Goal: Information Seeking & Learning: Learn about a topic

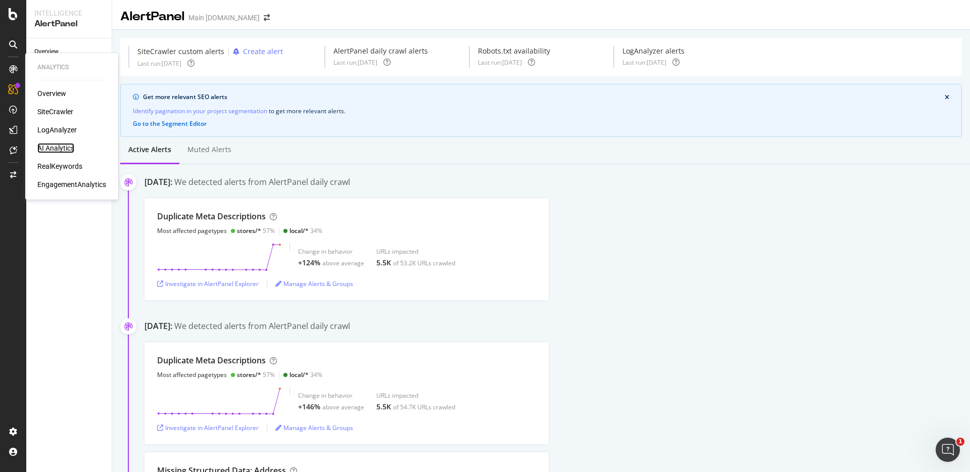
click at [59, 149] on div "AI Analytics" at bounding box center [55, 148] width 37 height 10
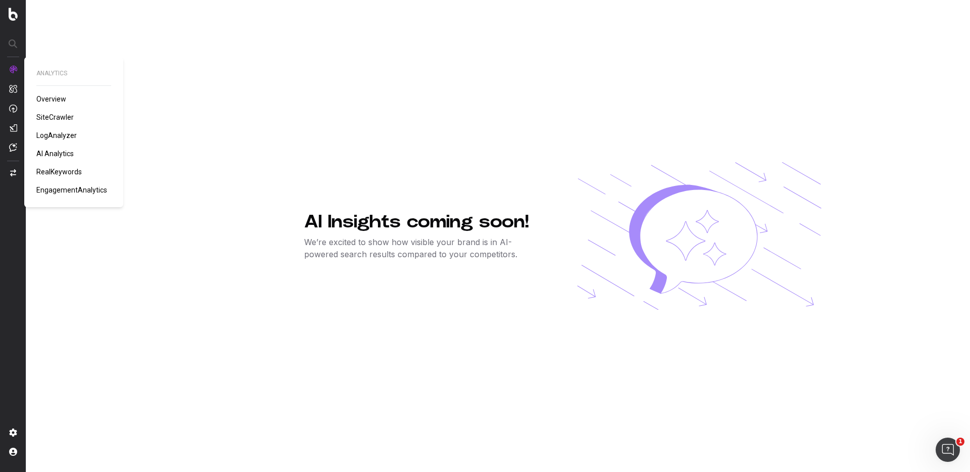
click at [63, 116] on span "SiteCrawler" at bounding box center [54, 117] width 37 height 8
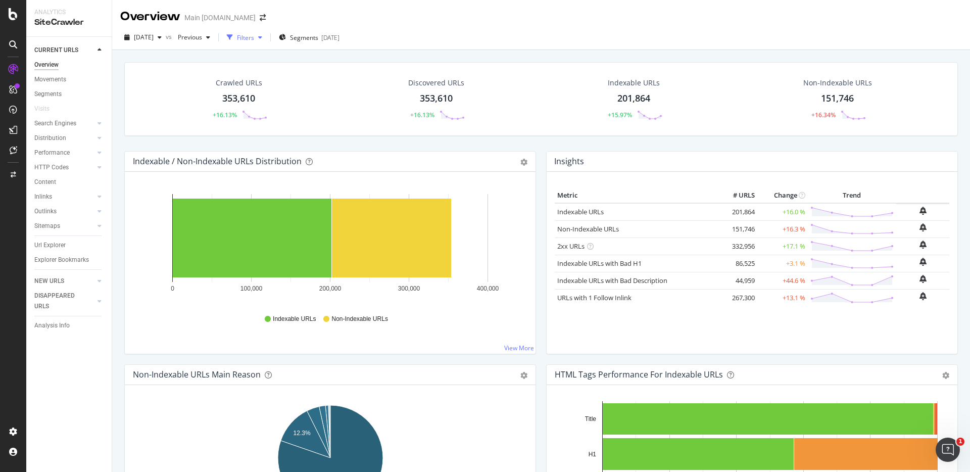
click at [254, 39] on div "Filters" at bounding box center [245, 37] width 17 height 9
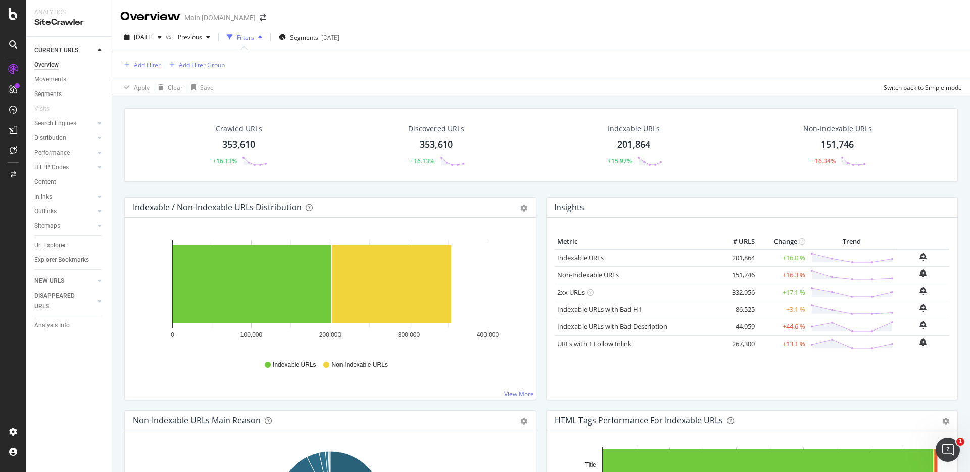
click at [146, 63] on div "Add Filter" at bounding box center [147, 65] width 27 height 9
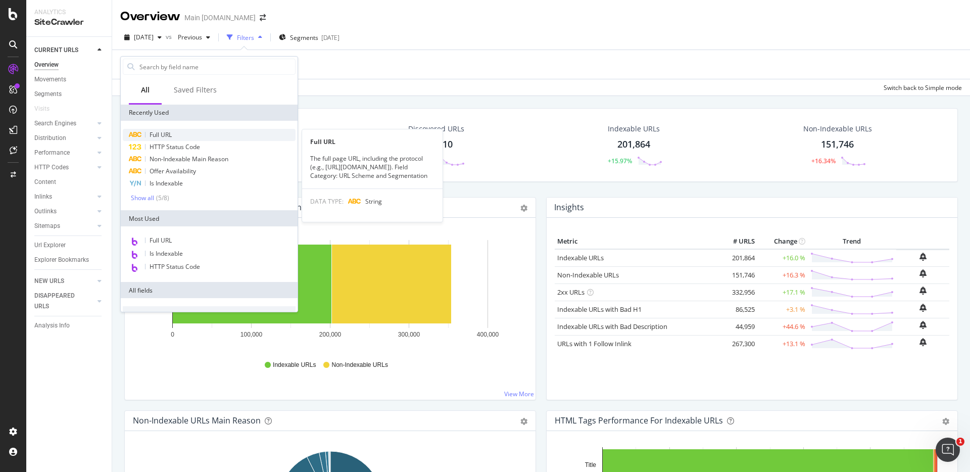
click at [163, 136] on span "Full URL" at bounding box center [161, 134] width 22 height 9
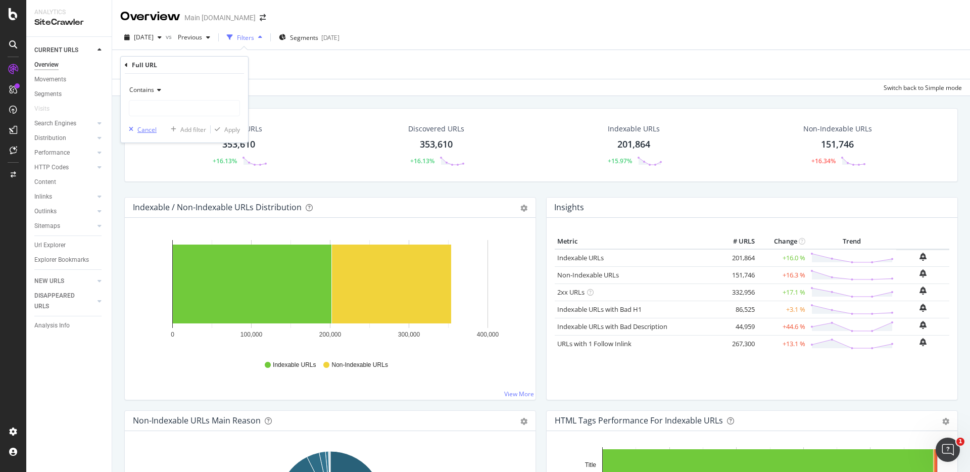
click at [150, 127] on div "Cancel" at bounding box center [146, 129] width 19 height 9
click at [580, 95] on div "Apply Clear Save Switch back to Simple mode" at bounding box center [541, 87] width 858 height 17
click at [101, 195] on icon at bounding box center [99, 196] width 4 height 6
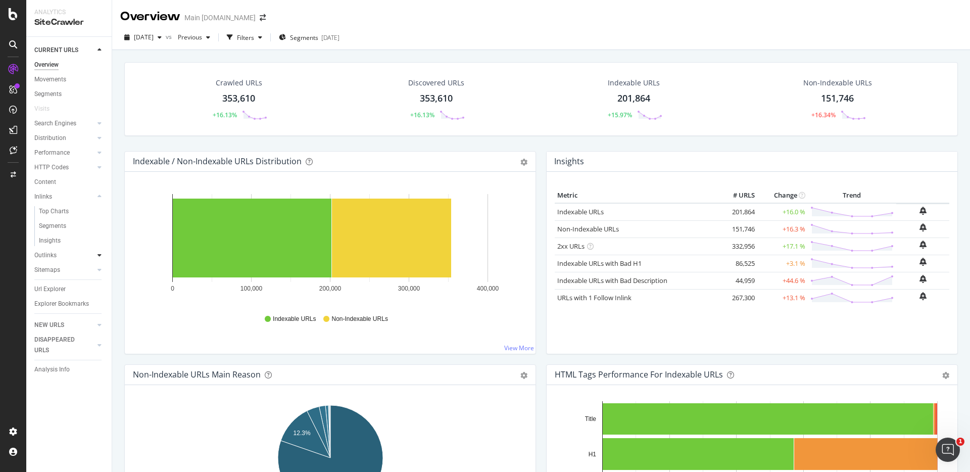
click at [99, 253] on icon at bounding box center [99, 255] width 4 height 6
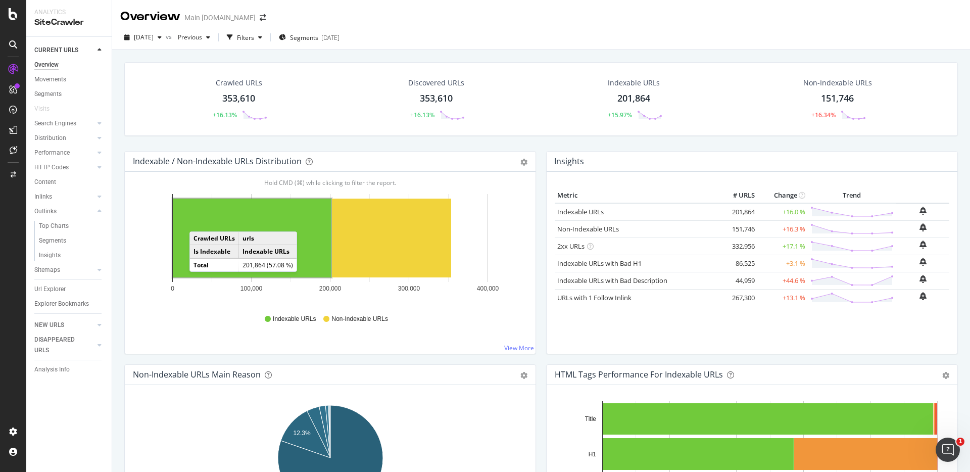
click at [254, 36] on div "Filters" at bounding box center [245, 37] width 17 height 9
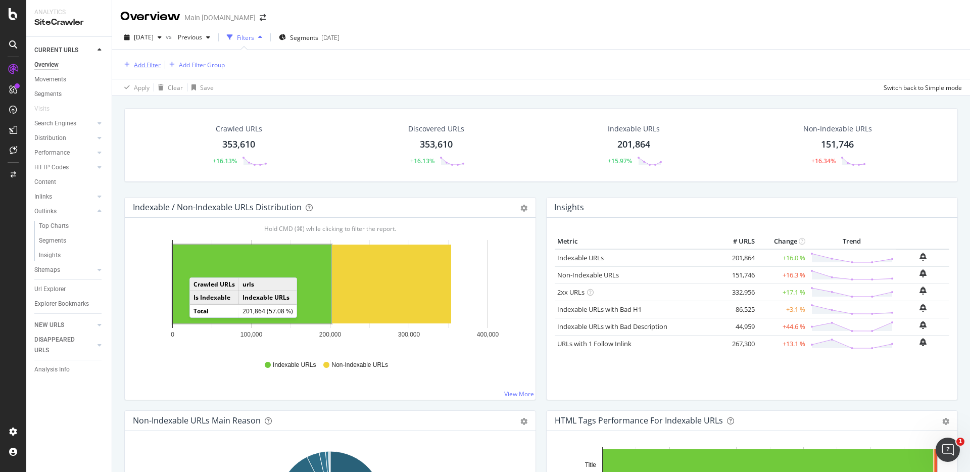
click at [149, 68] on div "Add Filter" at bounding box center [147, 65] width 27 height 9
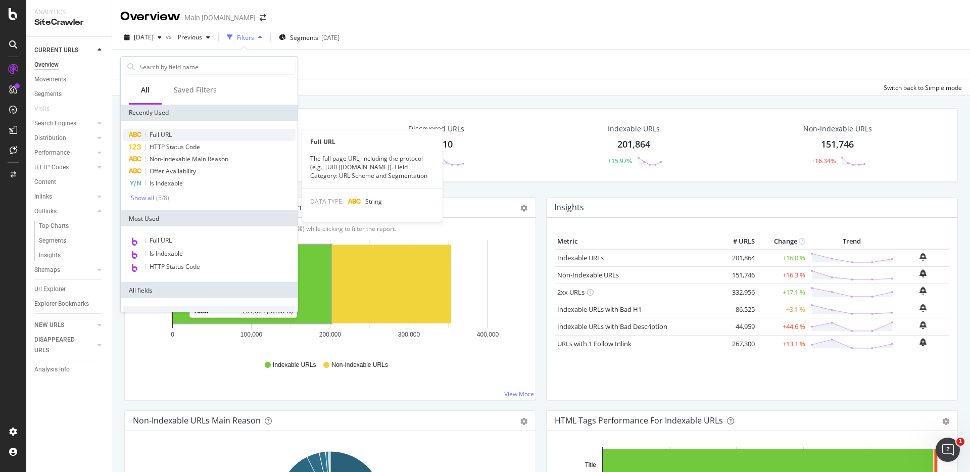
click at [178, 135] on div "Full URL" at bounding box center [209, 135] width 173 height 12
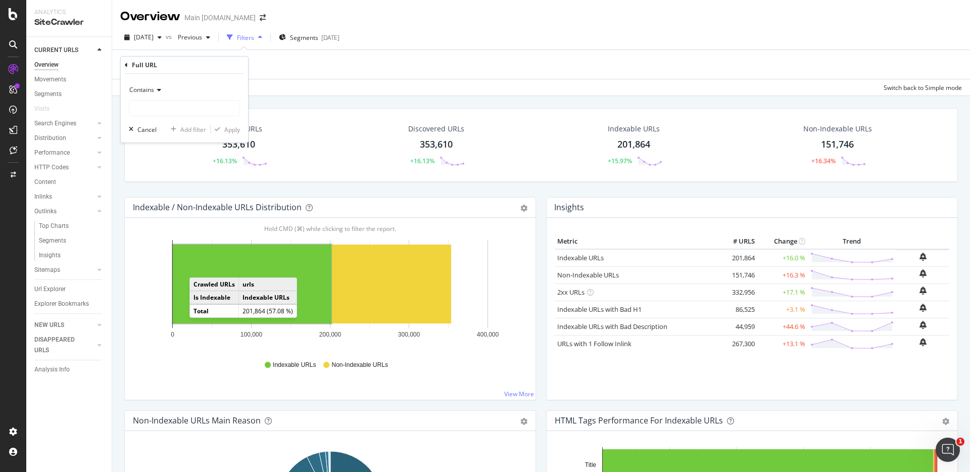
click at [157, 92] on icon at bounding box center [157, 90] width 7 height 6
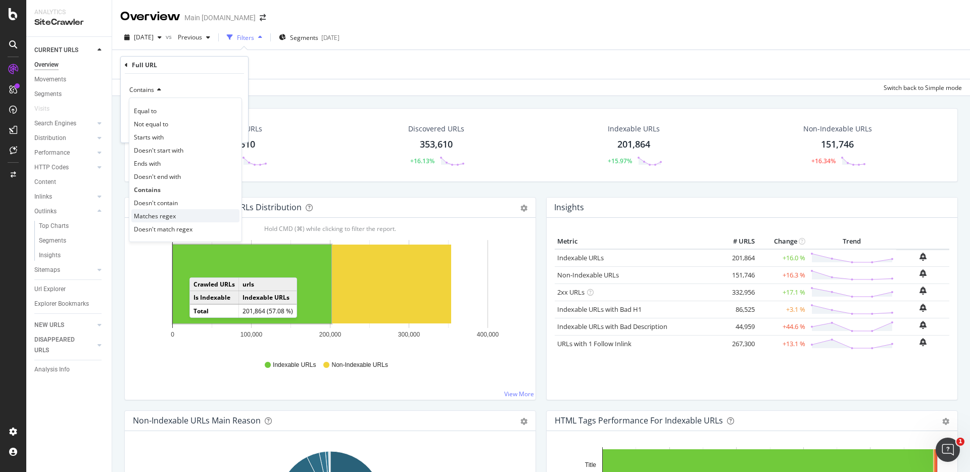
click at [176, 220] on div "Matches regex" at bounding box center [185, 215] width 108 height 13
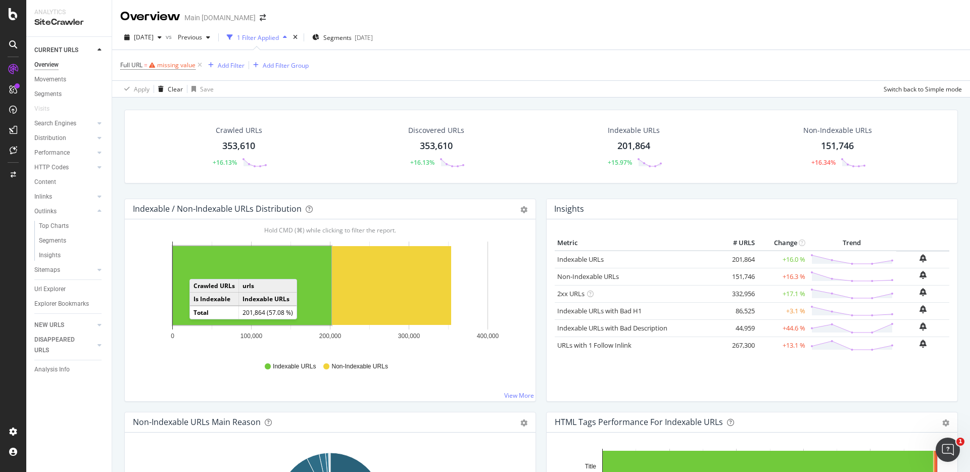
click at [249, 139] on div "353,610" at bounding box center [238, 145] width 33 height 13
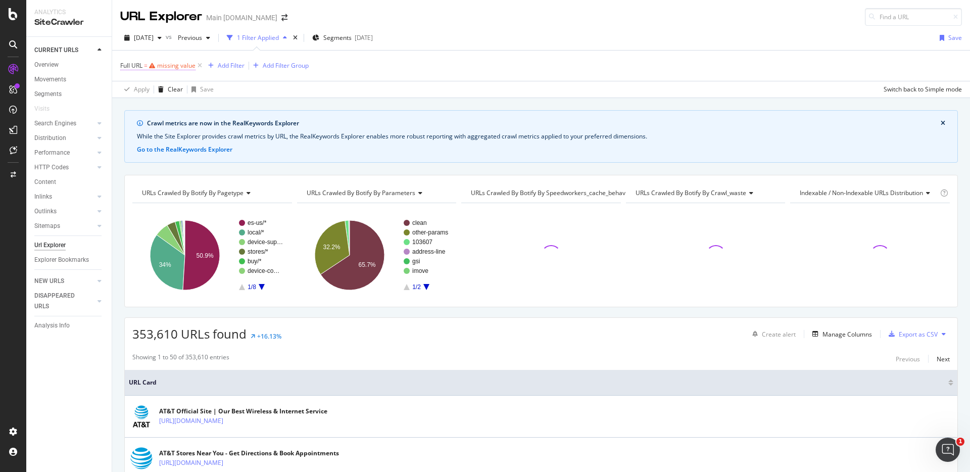
click at [161, 67] on div "missing value" at bounding box center [176, 65] width 38 height 9
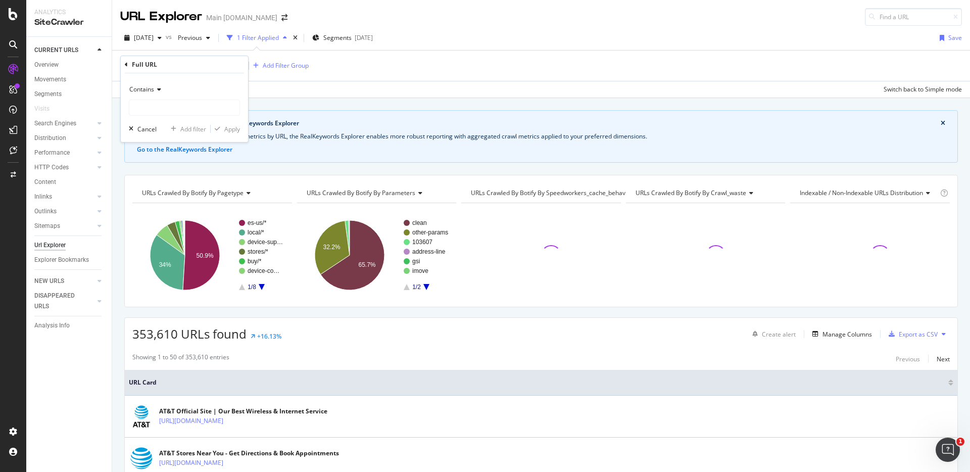
click at [156, 91] on icon at bounding box center [157, 89] width 7 height 6
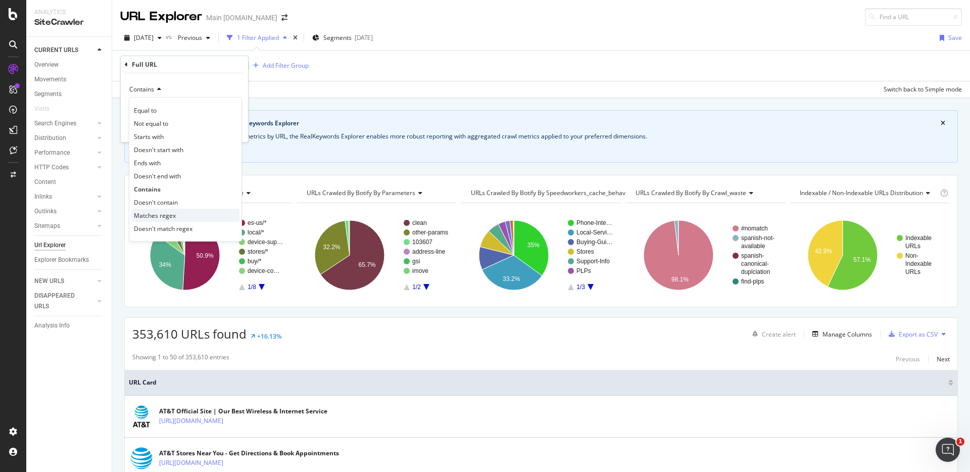
click at [155, 219] on span "Matches regex" at bounding box center [155, 215] width 42 height 9
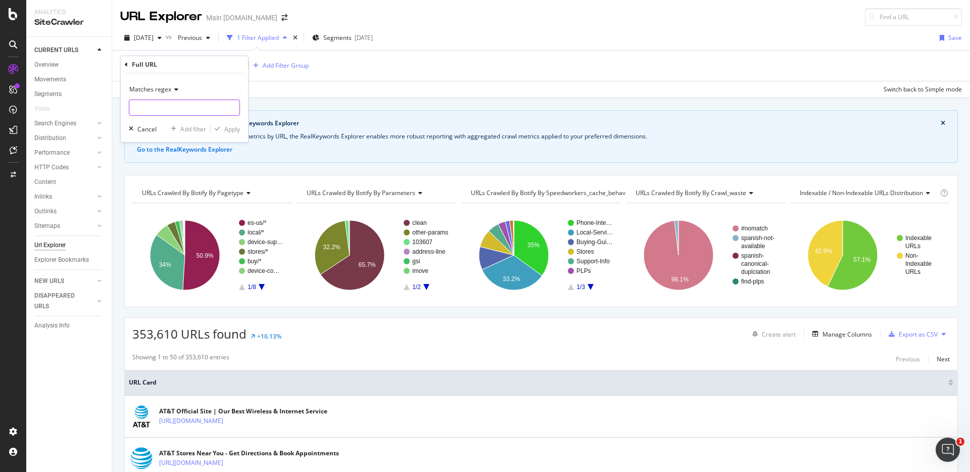
click at [160, 108] on input "text" at bounding box center [184, 108] width 110 height 16
paste input "buy|offers|plans|prepaid|gift-ideas"
type input "buy|offers|plans|prepaid|gift-ideas"
click at [223, 126] on div "button" at bounding box center [218, 129] width 14 height 6
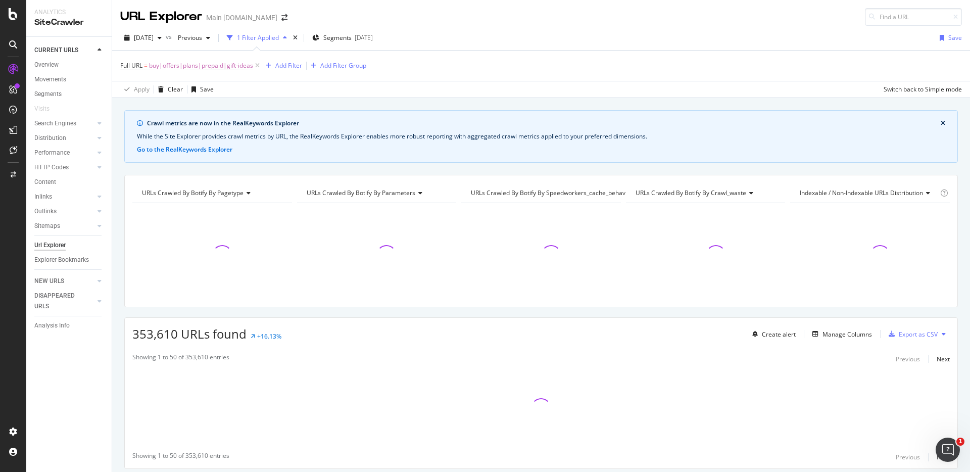
click at [643, 101] on div "Crawl metrics are now in the RealKeywords Explorer While the Site Explorer prov…" at bounding box center [541, 110] width 858 height 24
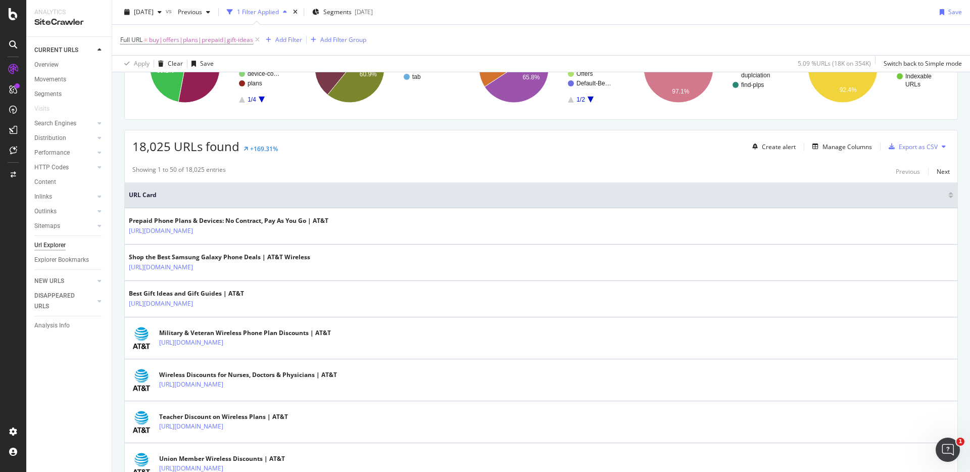
scroll to position [227, 0]
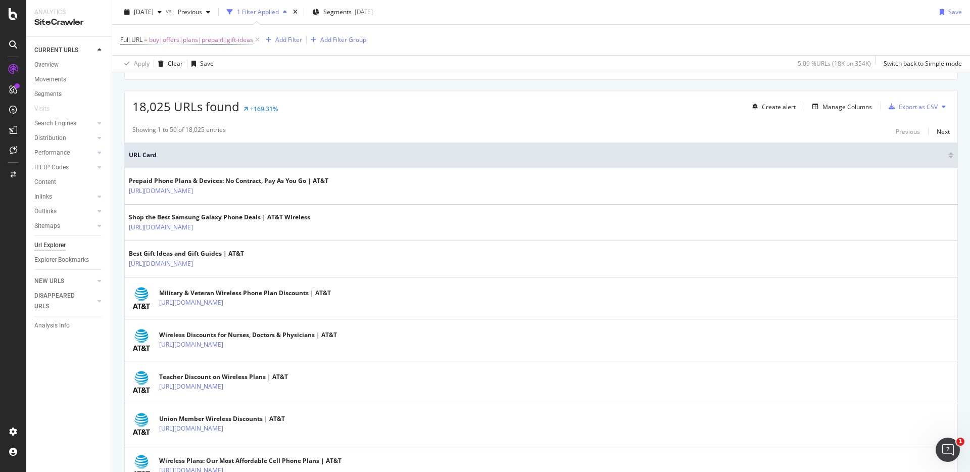
click at [693, 128] on div "Showing 1 to 50 of 18,025 entries Previous Next" at bounding box center [541, 131] width 833 height 12
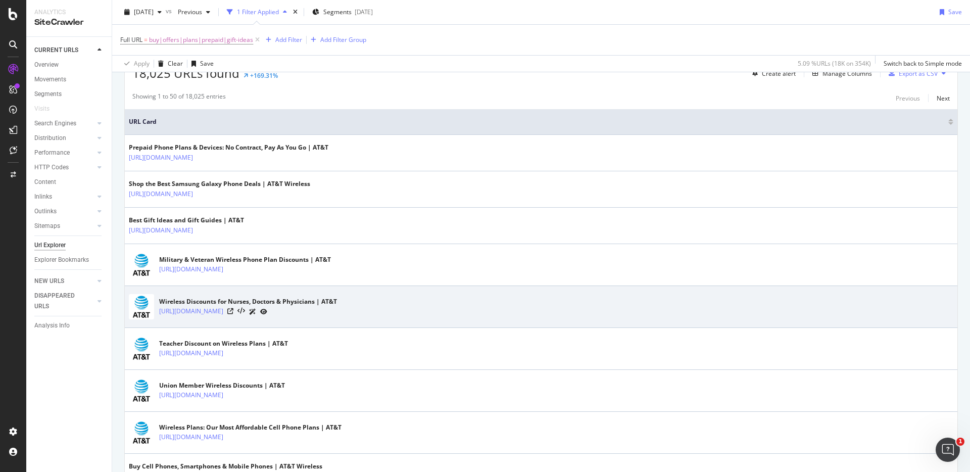
scroll to position [184, 0]
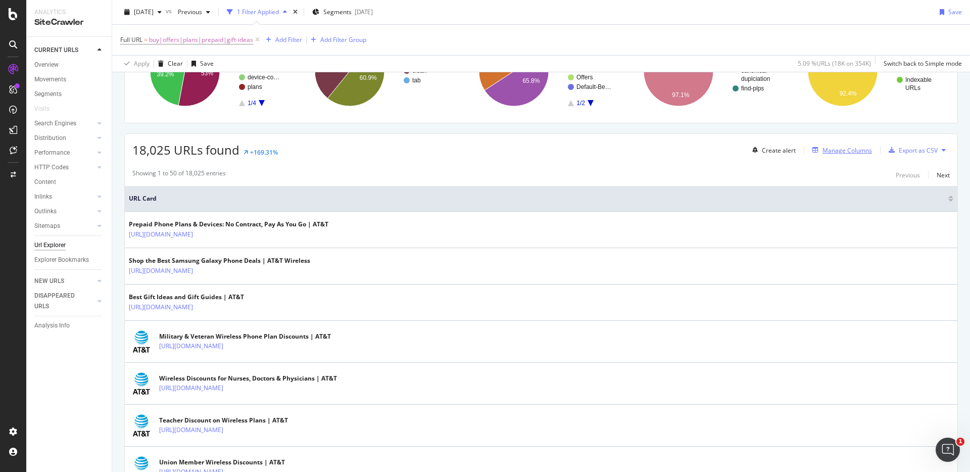
click at [833, 146] on div "Manage Columns" at bounding box center [847, 150] width 50 height 9
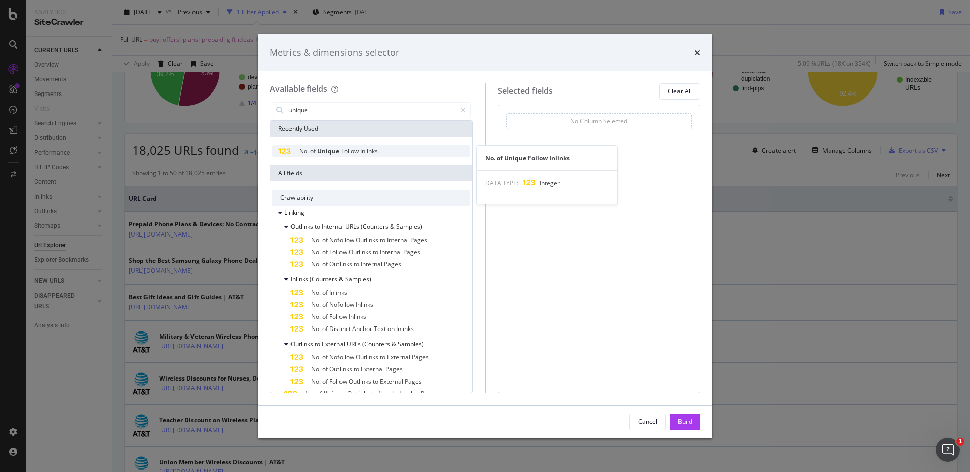
type input "unique"
click at [393, 153] on div "No. of Unique Follow Inlinks" at bounding box center [371, 151] width 198 height 12
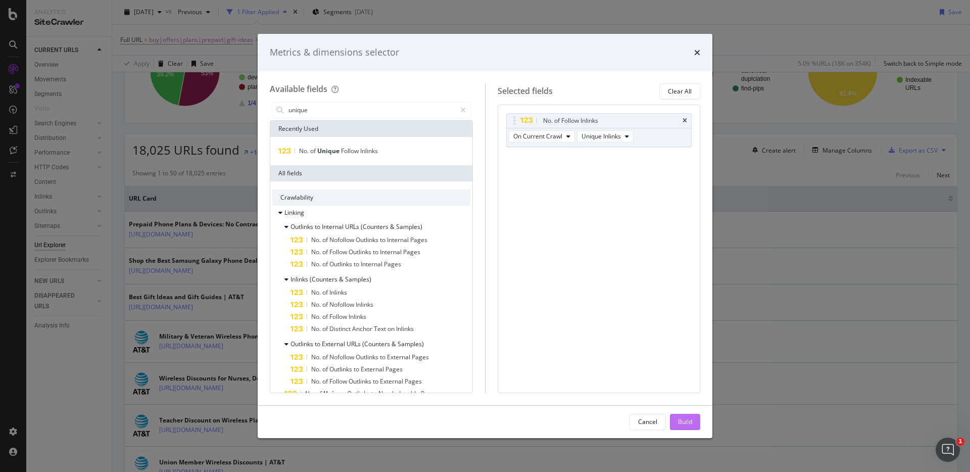
click at [682, 421] on div "Build" at bounding box center [685, 421] width 14 height 9
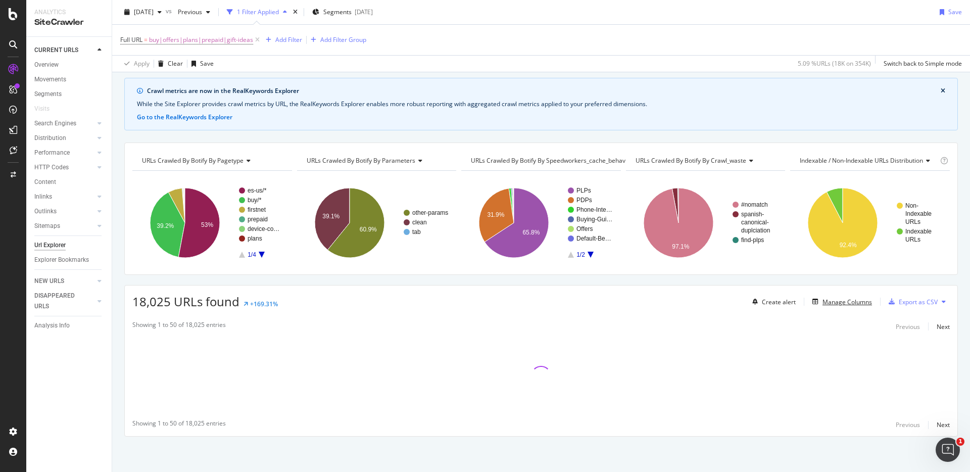
scroll to position [32, 0]
click at [721, 56] on div "Apply Clear Save 5.09 % URLs ( 18K on 354K ) Switch back to Simple mode" at bounding box center [541, 63] width 858 height 17
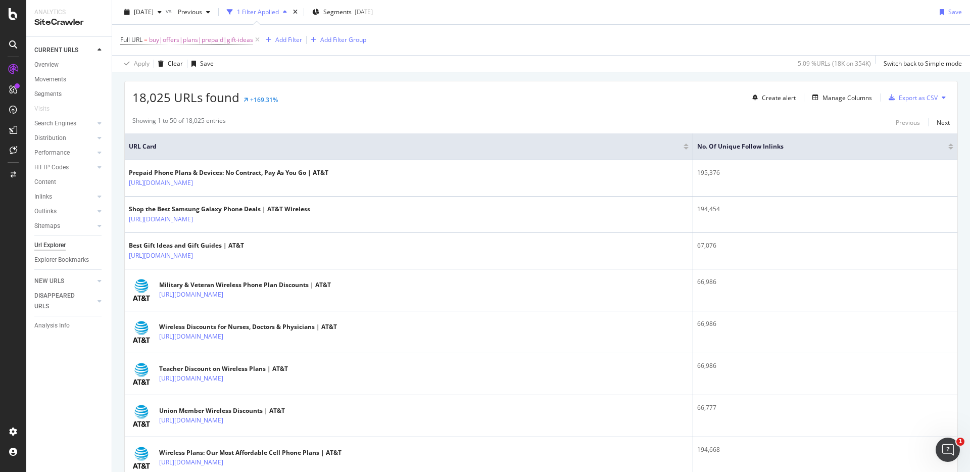
scroll to position [242, 0]
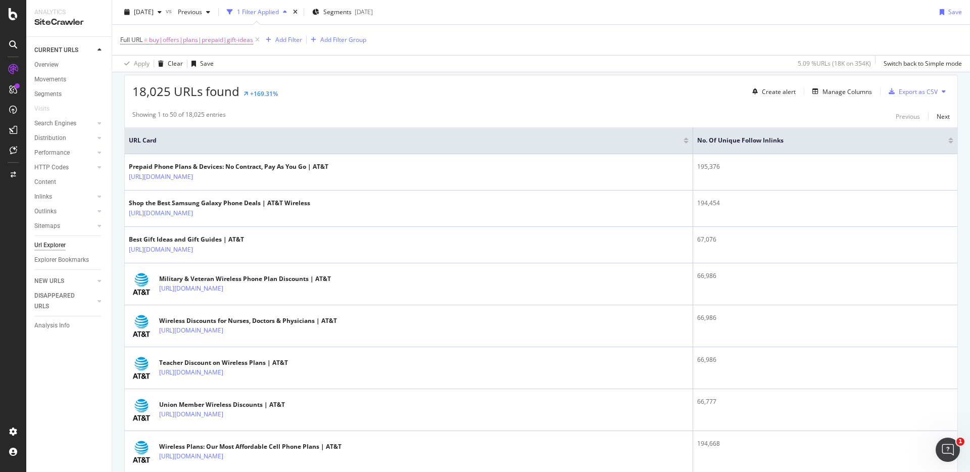
click at [651, 112] on div "Showing 1 to 50 of 18,025 entries Previous Next" at bounding box center [541, 116] width 833 height 12
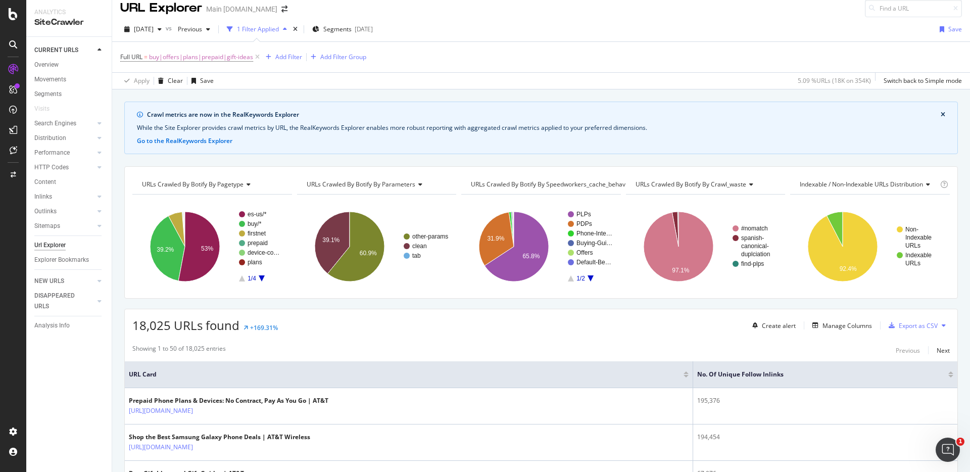
scroll to position [0, 0]
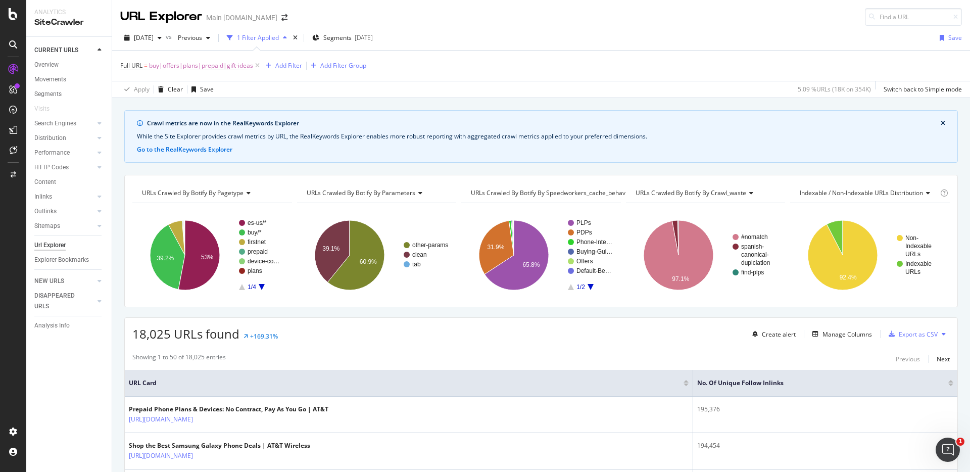
click at [555, 66] on div "Full URL = buy|offers|plans|prepaid|gift-ideas Add Filter Add Filter Group" at bounding box center [541, 66] width 842 height 30
click at [841, 335] on div "Manage Columns" at bounding box center [847, 334] width 50 height 9
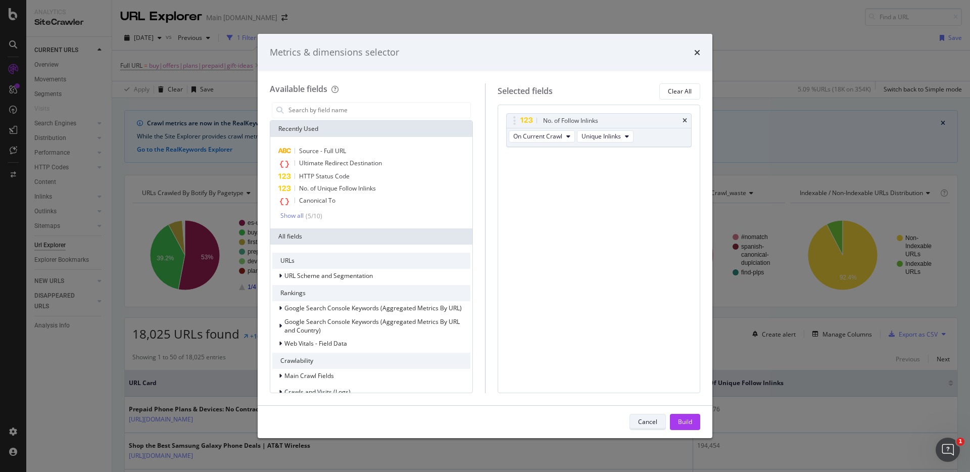
click at [650, 420] on div "Cancel" at bounding box center [647, 421] width 19 height 9
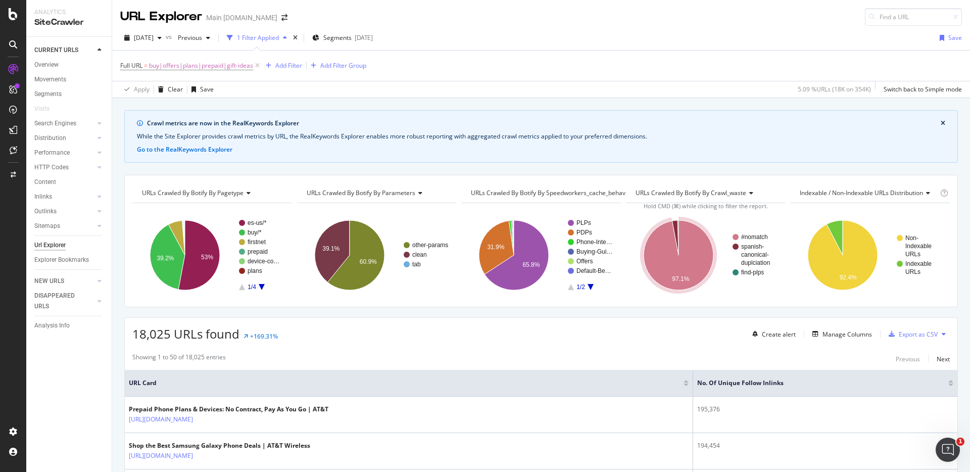
click at [682, 104] on div "Crawl metrics are now in the RealKeywords Explorer While the Site Explorer prov…" at bounding box center [541, 110] width 858 height 24
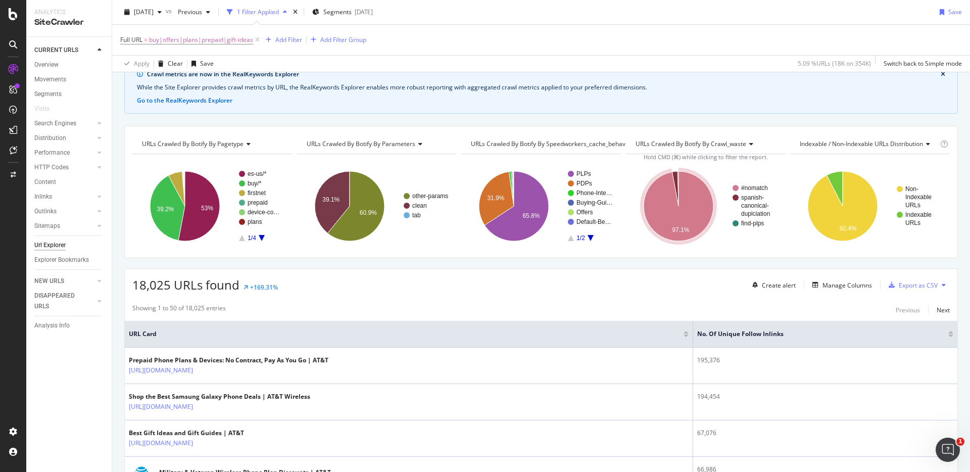
scroll to position [58, 0]
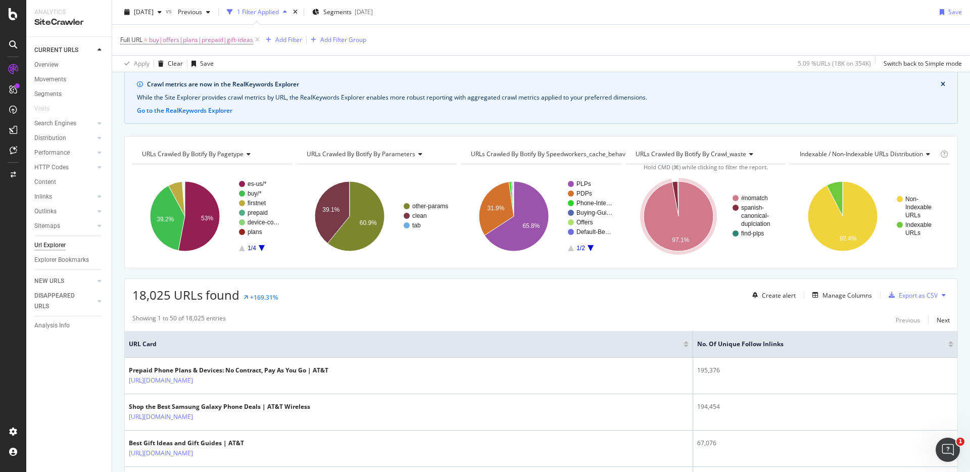
scroll to position [41, 0]
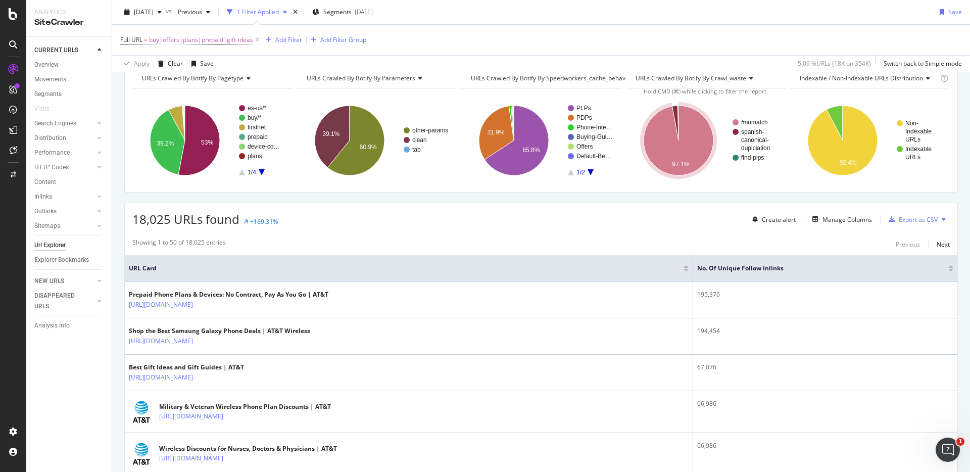
scroll to position [125, 0]
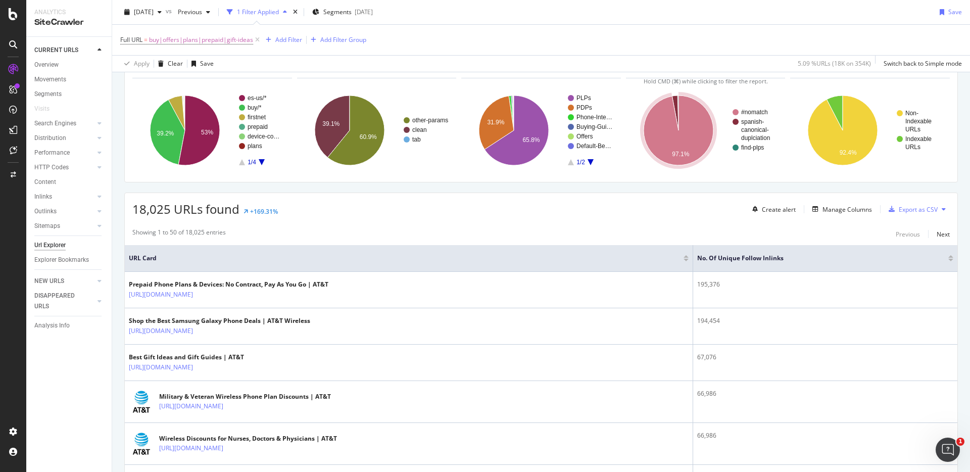
click at [939, 212] on button at bounding box center [944, 209] width 12 height 16
click at [929, 212] on div "Export as CSV" at bounding box center [918, 209] width 39 height 9
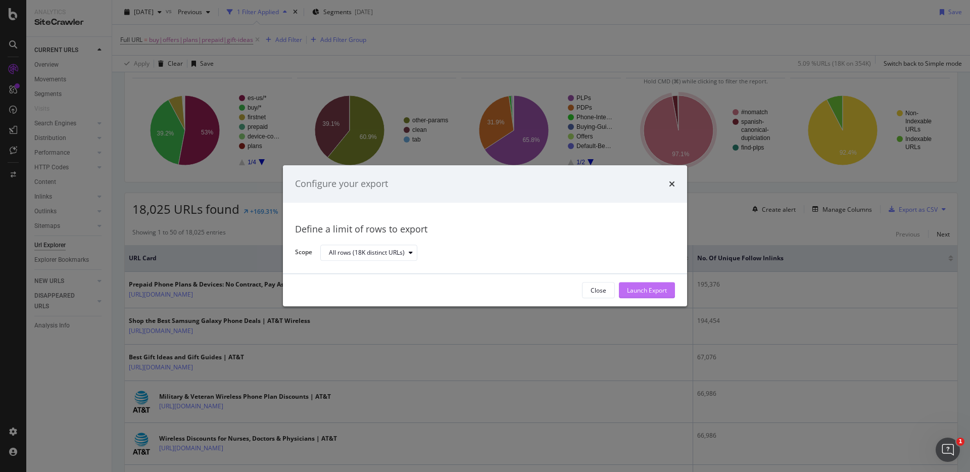
click at [629, 286] on div "Launch Export" at bounding box center [647, 290] width 40 height 9
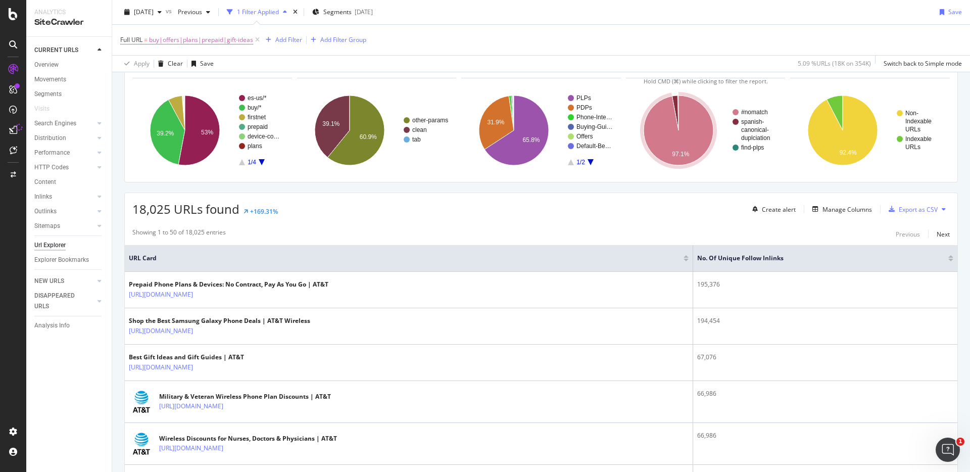
click at [945, 209] on icon at bounding box center [944, 209] width 4 height 6
click at [680, 213] on div "18,025 URLs found +169.31% Create alert Manage Columns Export as CSV" at bounding box center [541, 205] width 833 height 25
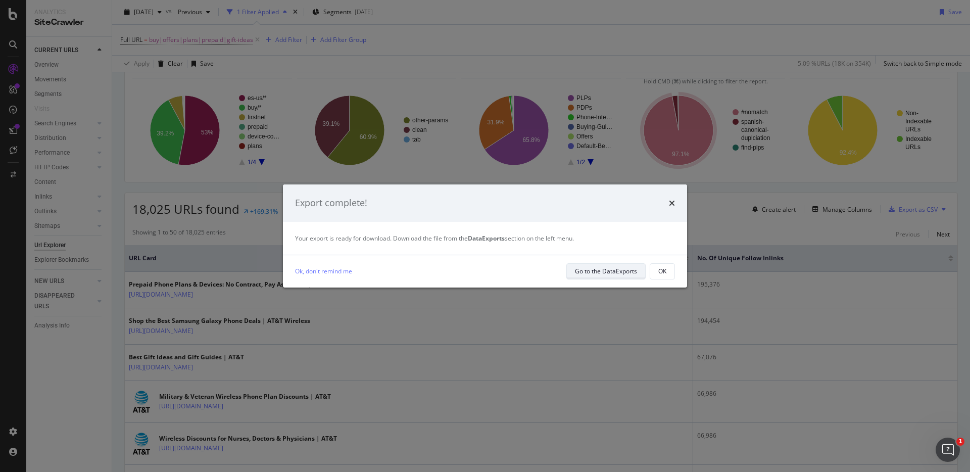
click at [591, 270] on div "Go to the DataExports" at bounding box center [606, 271] width 62 height 9
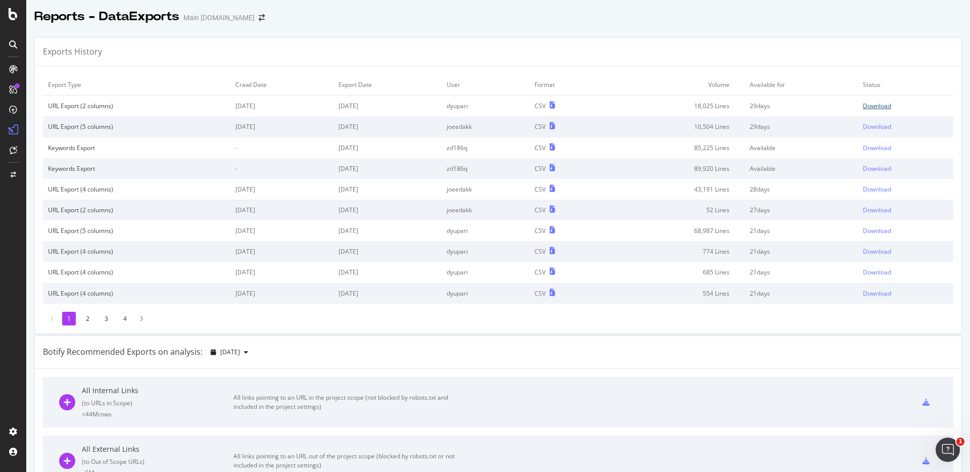
click at [883, 108] on div "Download" at bounding box center [877, 106] width 28 height 9
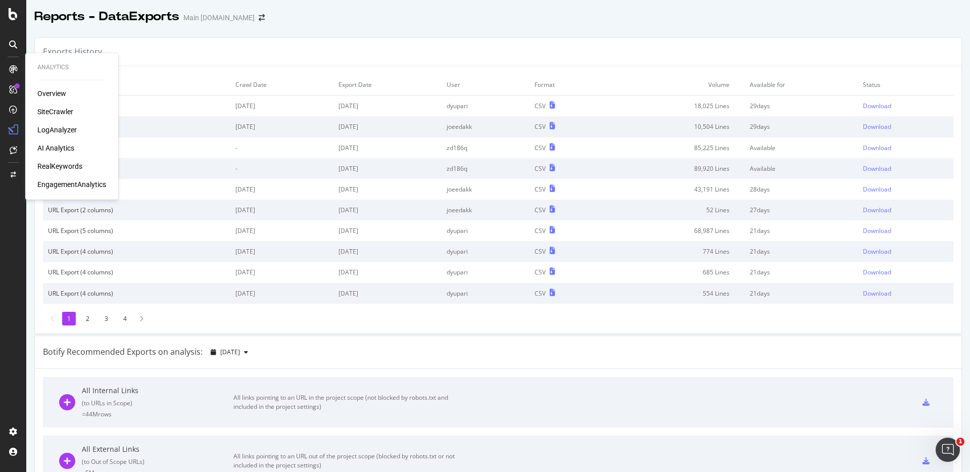
click at [57, 107] on div "SiteCrawler" at bounding box center [55, 112] width 36 height 10
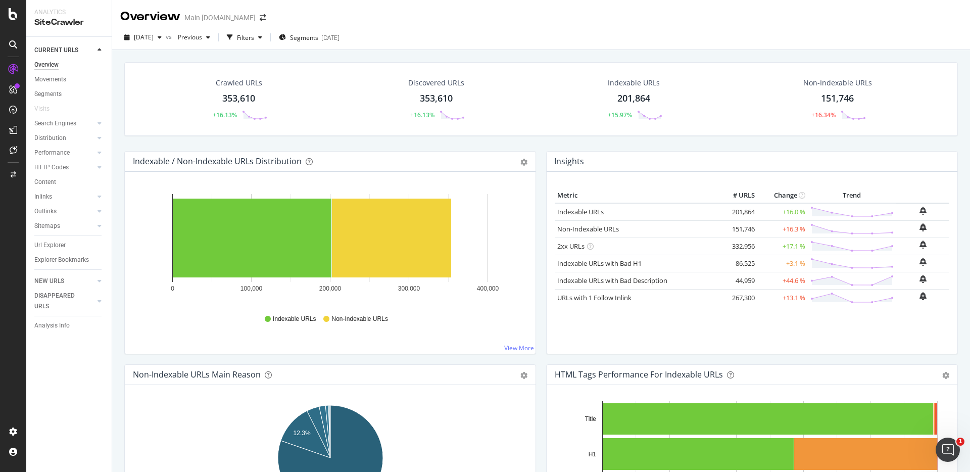
drag, startPoint x: 52, startPoint y: 198, endPoint x: 44, endPoint y: 196, distance: 7.7
click at [52, 198] on link "Inlinks" at bounding box center [64, 196] width 60 height 11
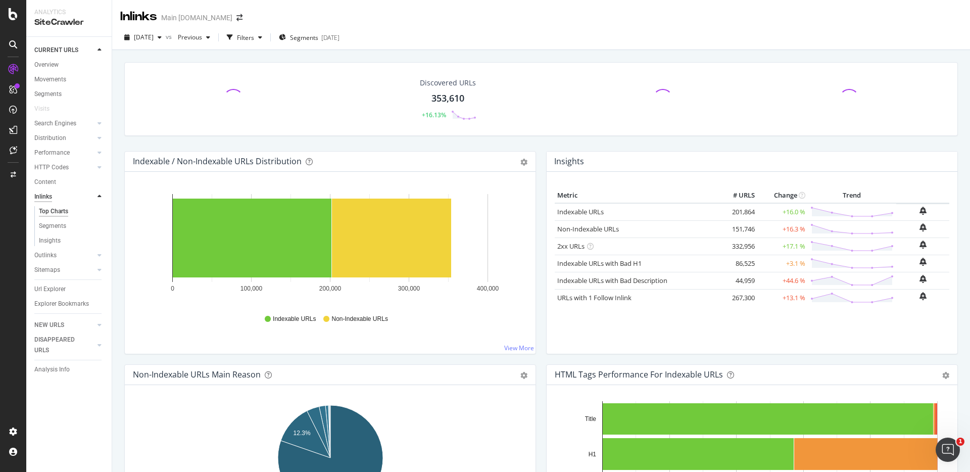
click at [44, 196] on div "Inlinks" at bounding box center [43, 196] width 18 height 11
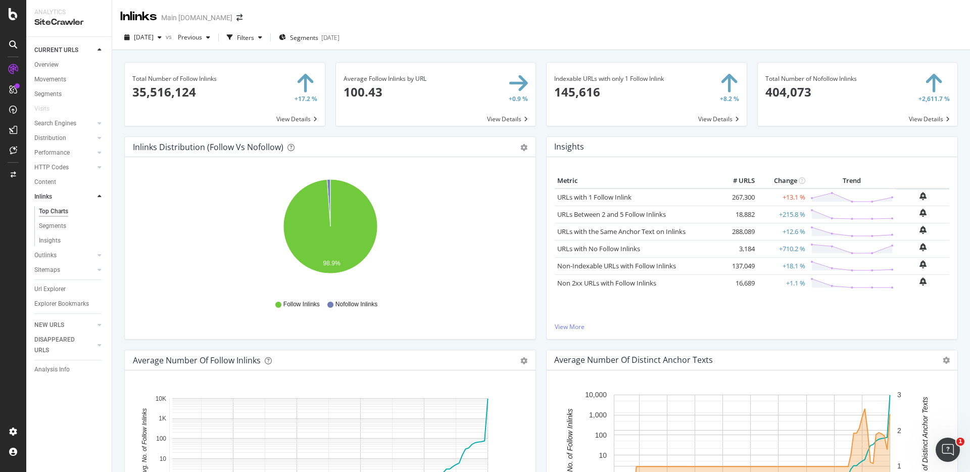
click at [754, 55] on div "Total Number of Follow Inlinks 35,516,124 +17.2 % View Details Average Follow I…" at bounding box center [541, 433] width 834 height 757
click at [824, 131] on div "Total Number of Nofollow Inlinks 404,073 +2,611.7 % View Details" at bounding box center [857, 99] width 211 height 74
click at [184, 87] on span at bounding box center [225, 94] width 200 height 63
